Goal: Navigation & Orientation: Find specific page/section

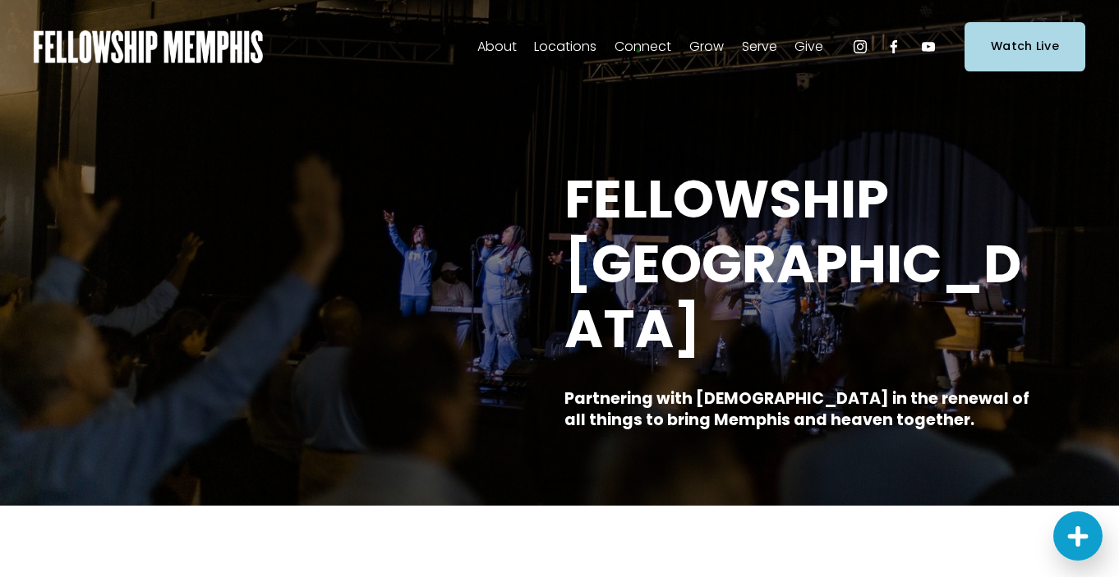
click at [0, 0] on span "Our Beliefs" at bounding box center [0, 0] width 0 height 0
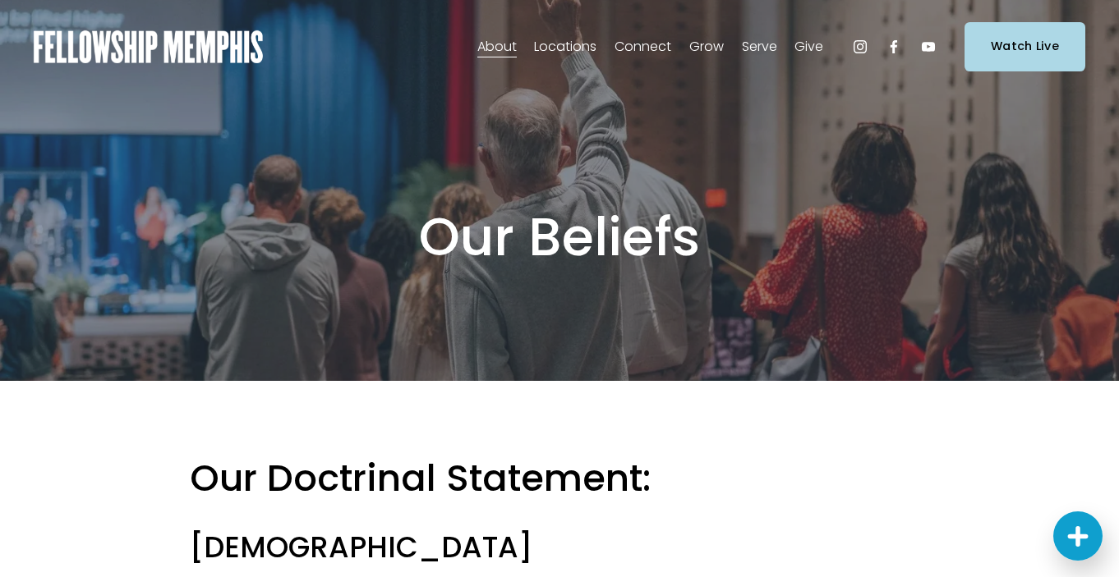
click at [0, 0] on span "Our Values" at bounding box center [0, 0] width 0 height 0
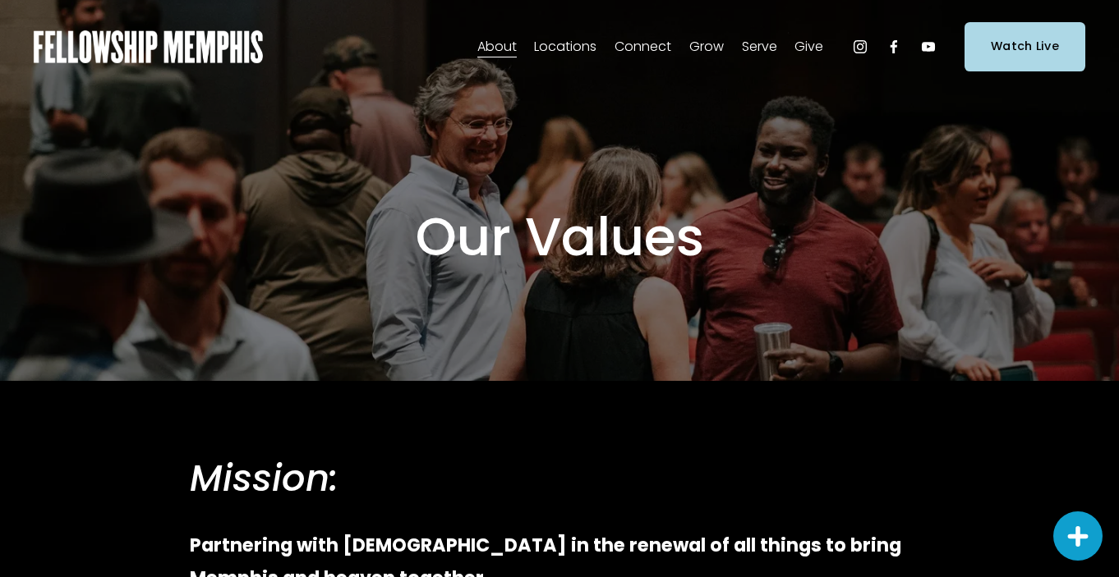
click at [0, 0] on span "Join Our Church" at bounding box center [0, 0] width 0 height 0
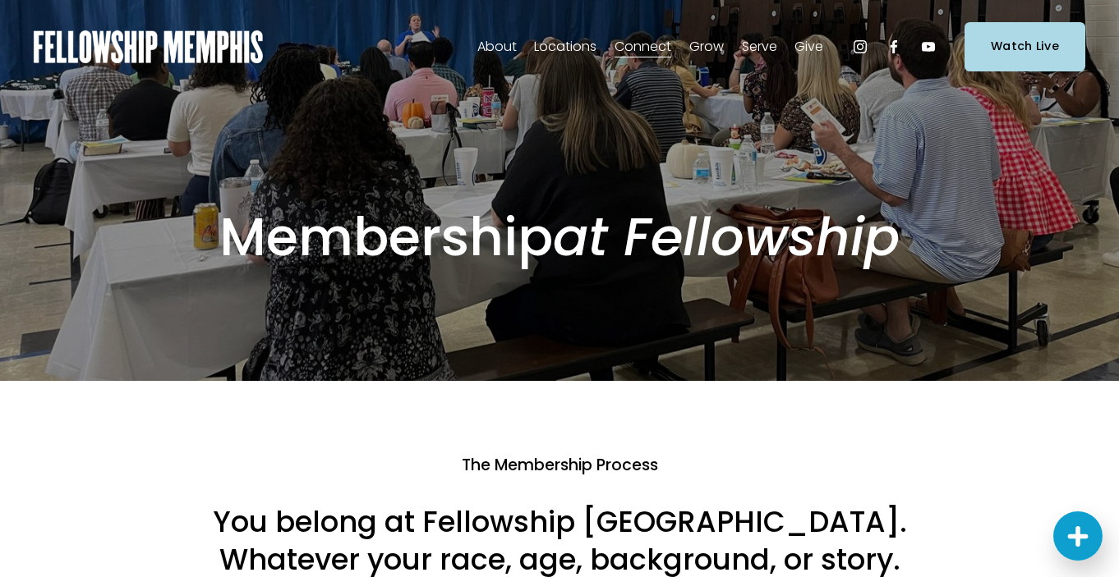
click at [0, 0] on link "Groups" at bounding box center [0, 0] width 0 height 0
click at [0, 0] on span "Prayer" at bounding box center [0, 0] width 0 height 0
click at [0, 0] on span "Students" at bounding box center [0, 0] width 0 height 0
click at [0, 0] on span "Women" at bounding box center [0, 0] width 0 height 0
click at [0, 0] on span "Men" at bounding box center [0, 0] width 0 height 0
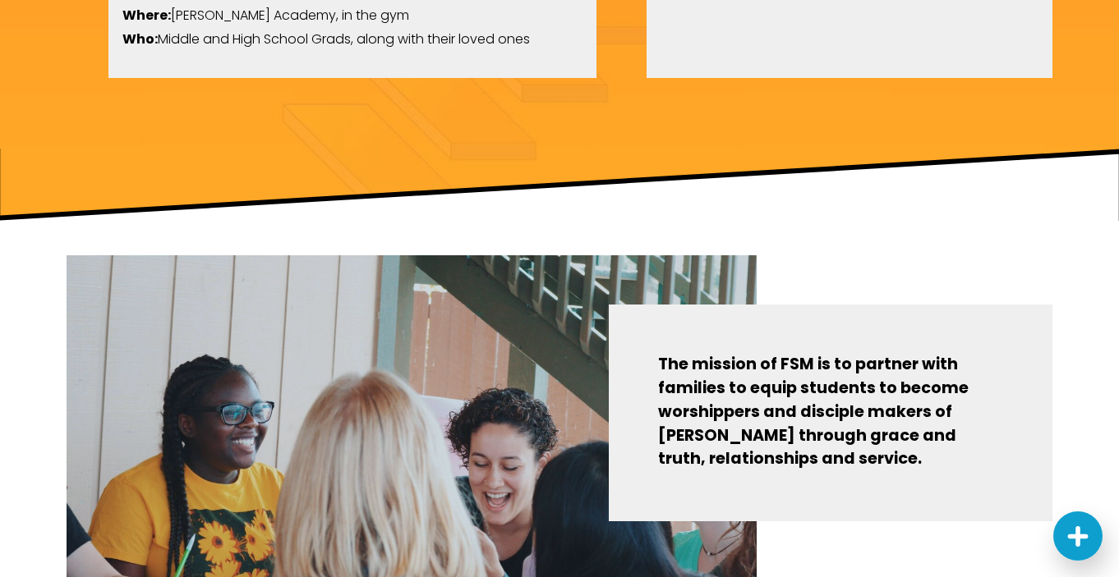
scroll to position [2323, 0]
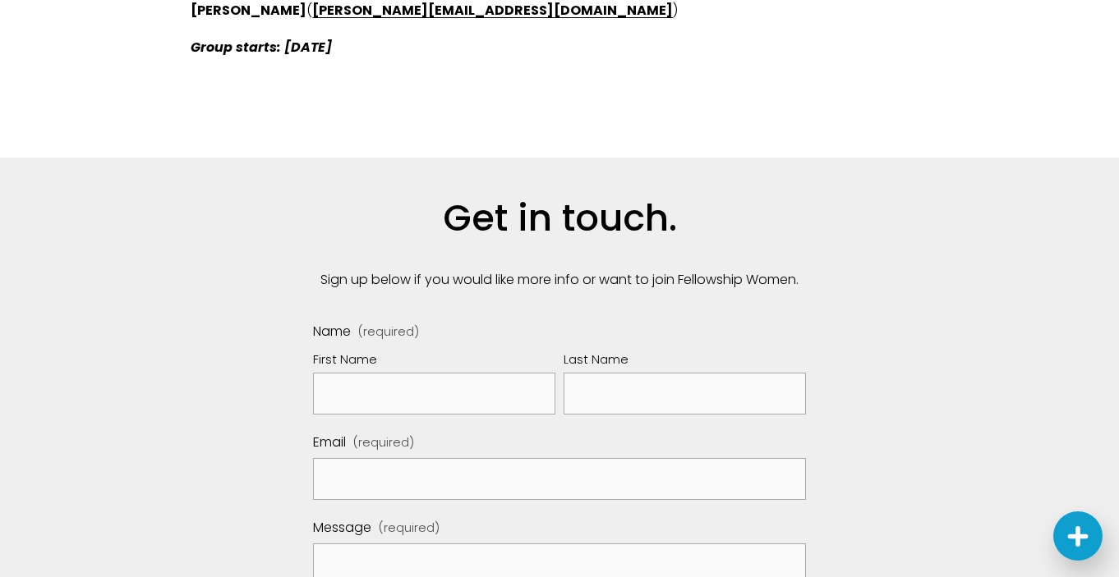
scroll to position [2421, 0]
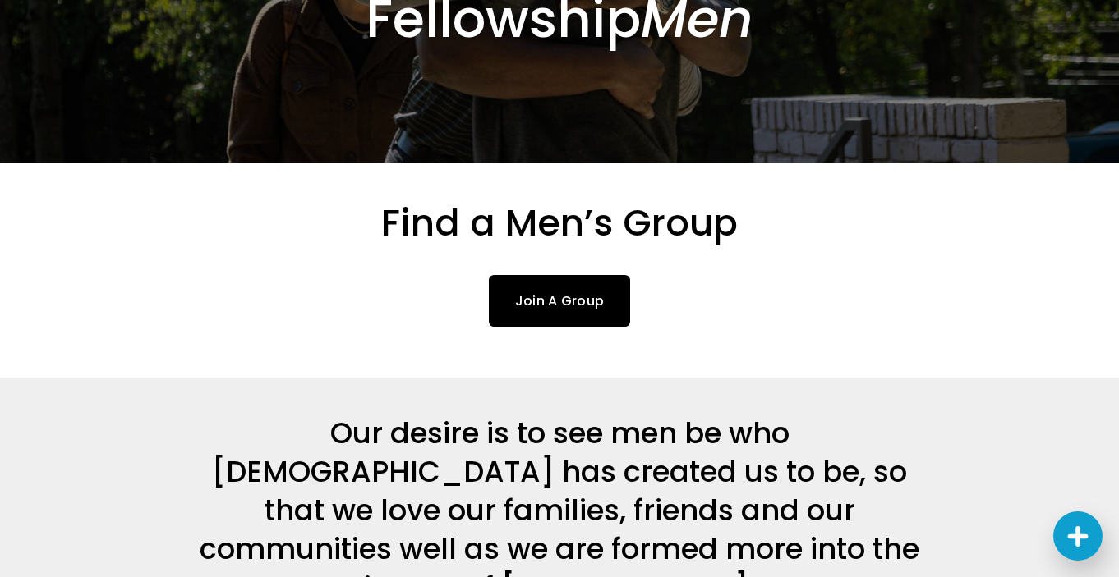
scroll to position [226, 0]
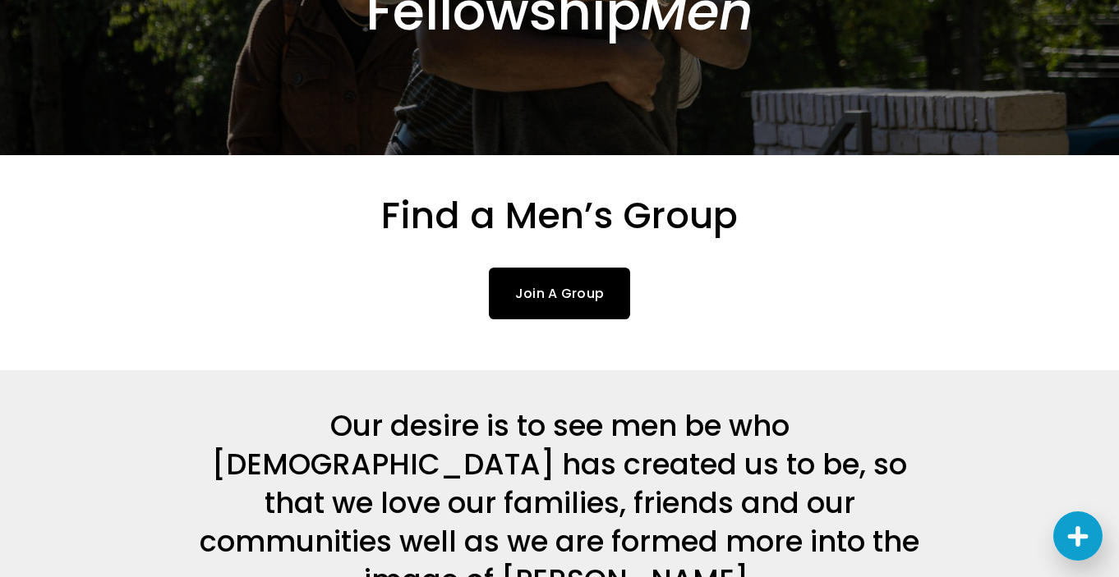
click at [565, 304] on link "Join A Group" at bounding box center [560, 294] width 142 height 52
